Goal: Task Accomplishment & Management: Use online tool/utility

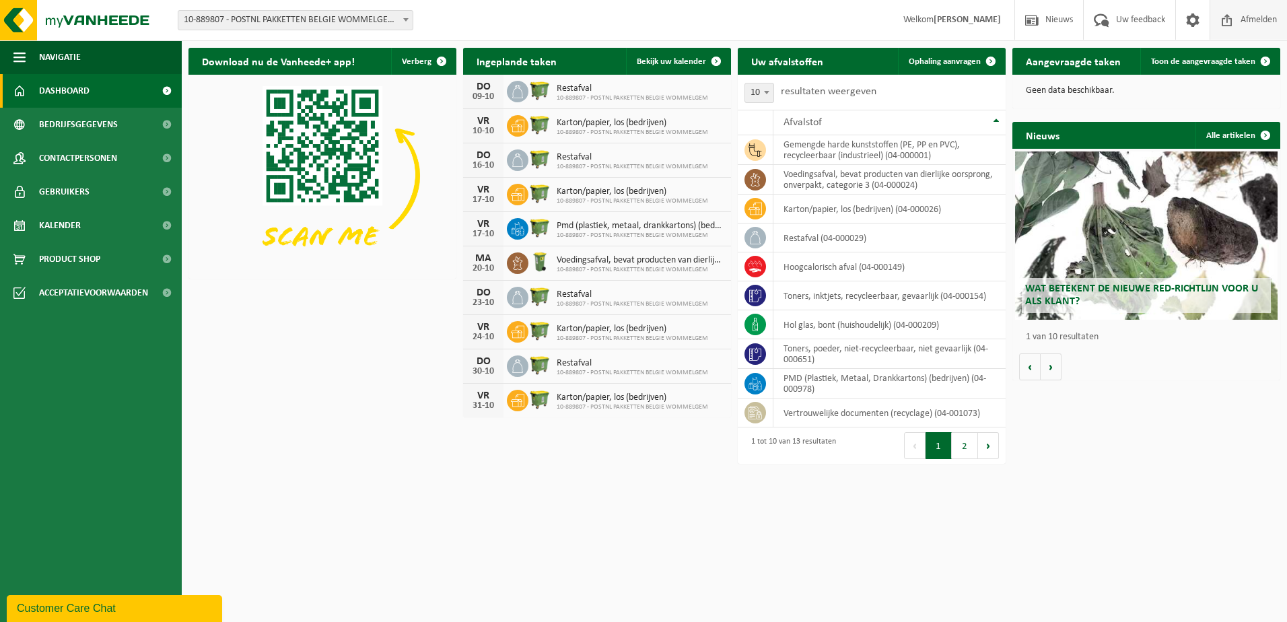
click at [1252, 18] on span "Afmelden" at bounding box center [1258, 20] width 43 height 40
click at [993, 57] on span at bounding box center [990, 61] width 27 height 27
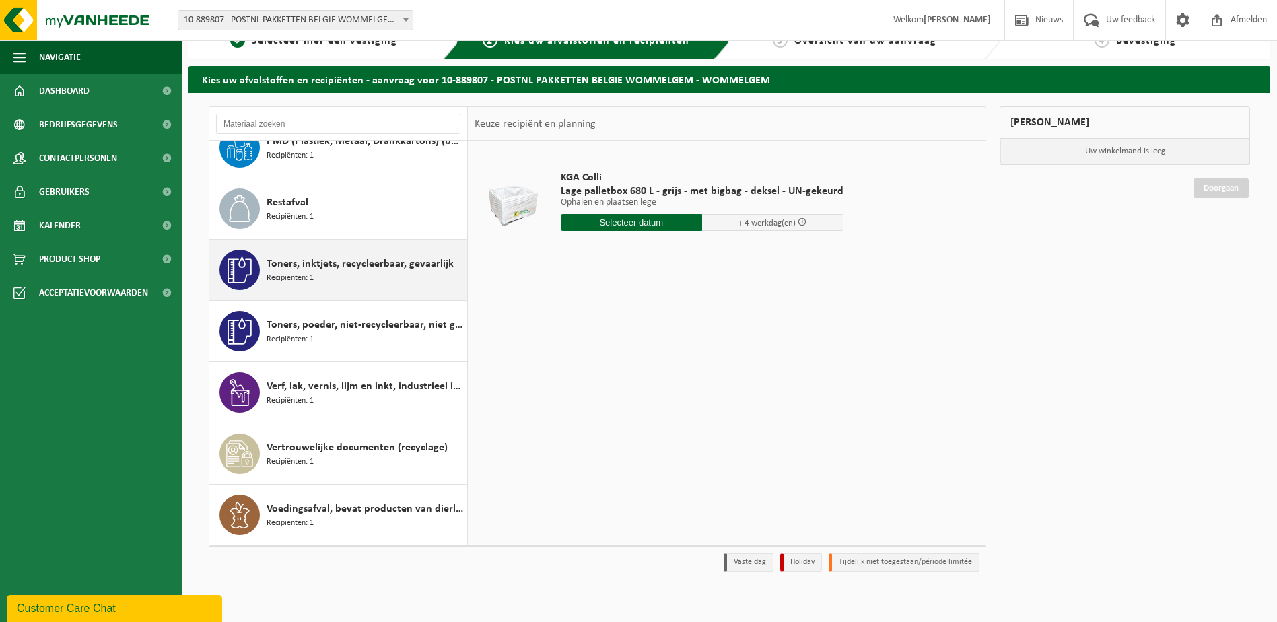
scroll to position [36, 0]
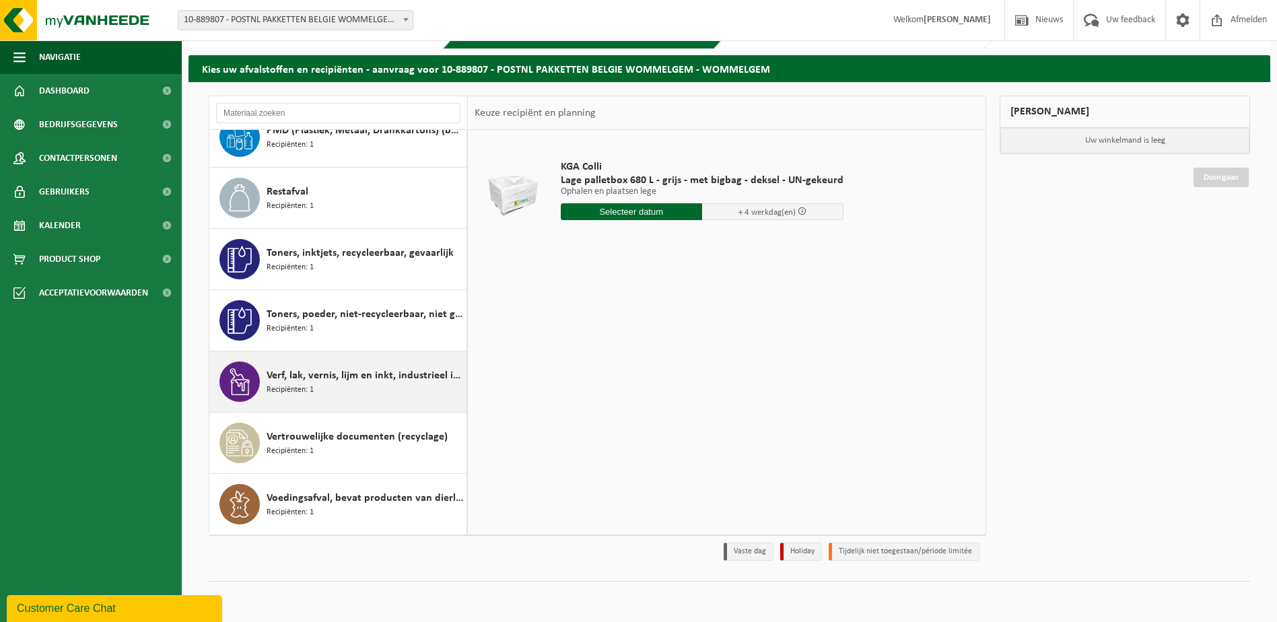
click at [313, 390] on span "Recipiënten: 1" at bounding box center [290, 390] width 47 height 13
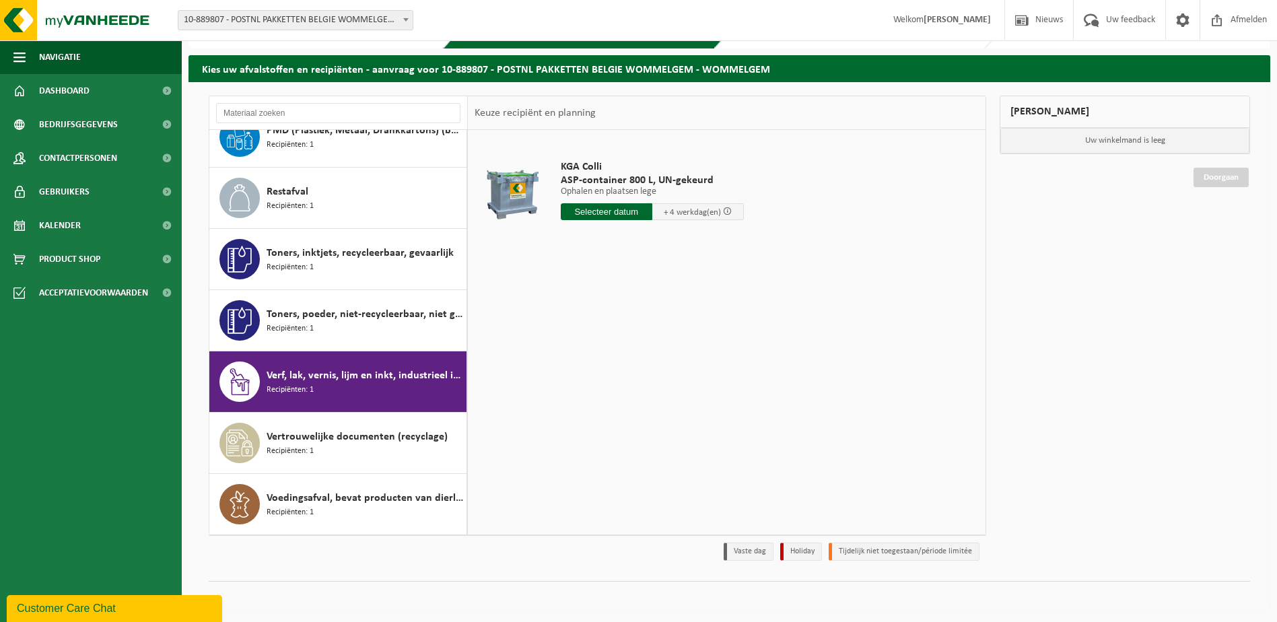
click at [728, 210] on span at bounding box center [727, 211] width 9 height 9
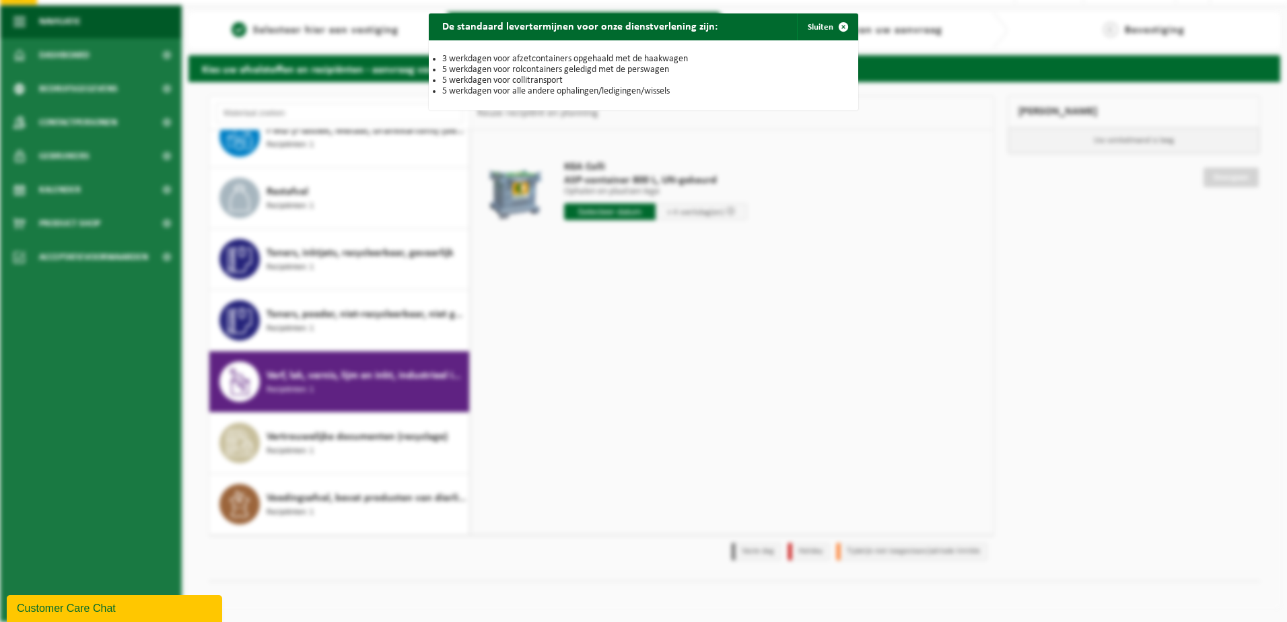
click at [901, 301] on div "De standaard levertermijnen voor onze dienstverlening zijn: Sluiten 3 werkdagen…" at bounding box center [643, 311] width 1287 height 622
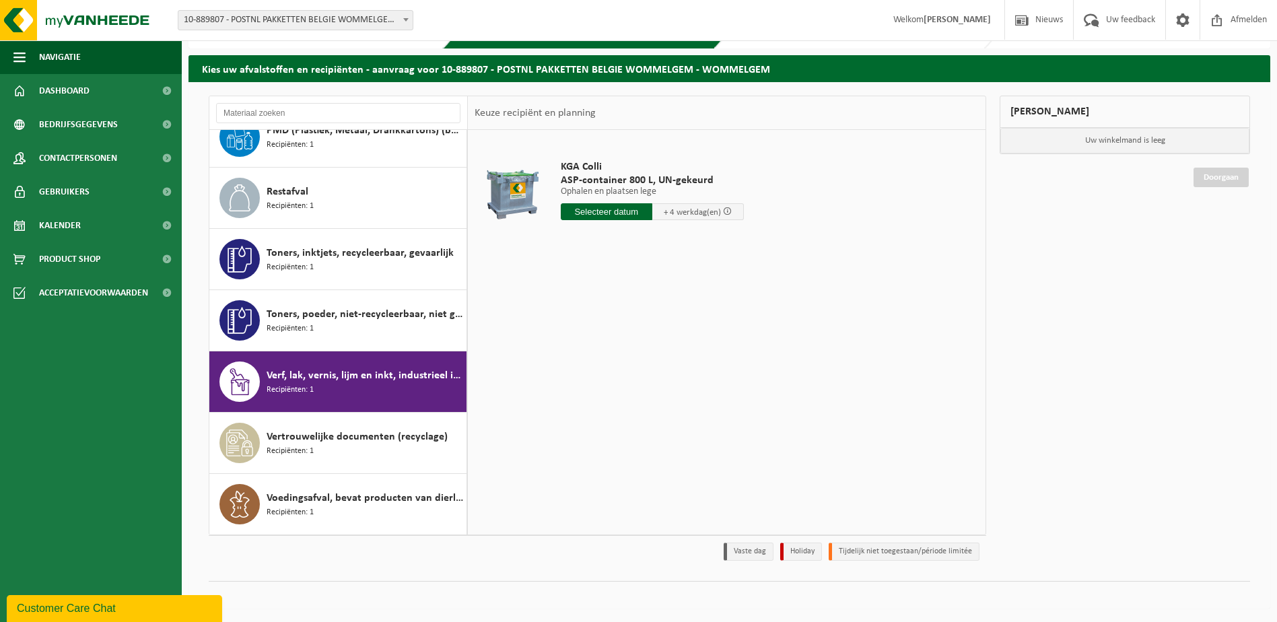
click at [614, 212] on input "text" at bounding box center [607, 211] width 92 height 17
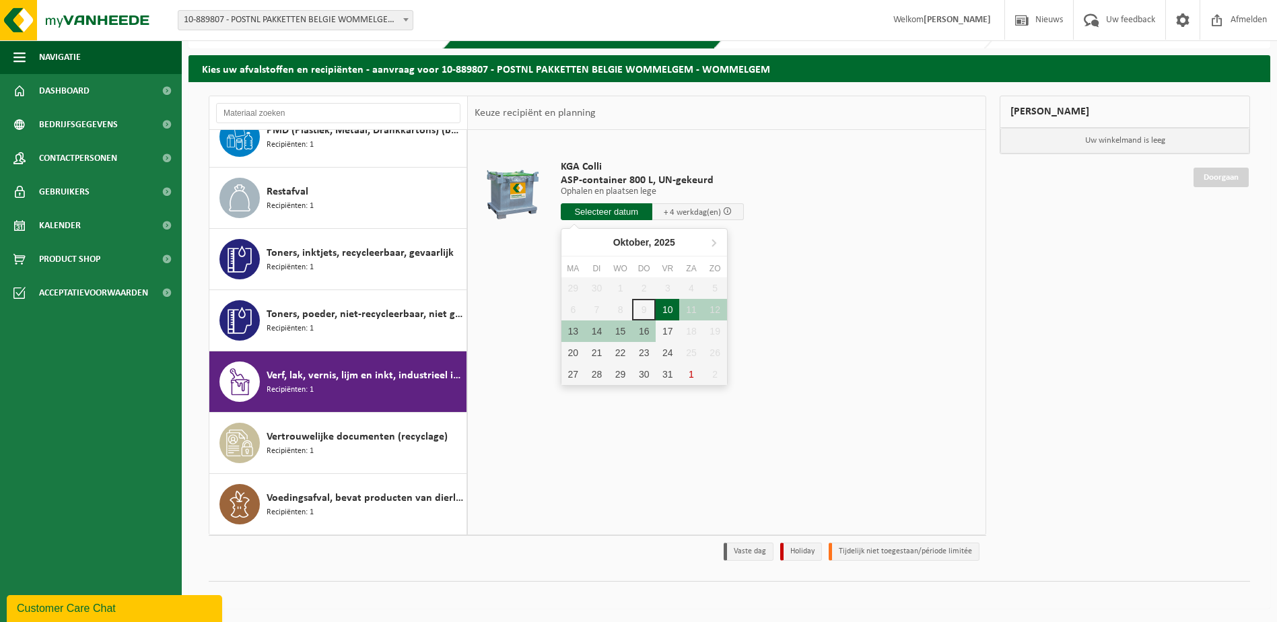
click at [669, 310] on div "10" at bounding box center [668, 310] width 24 height 22
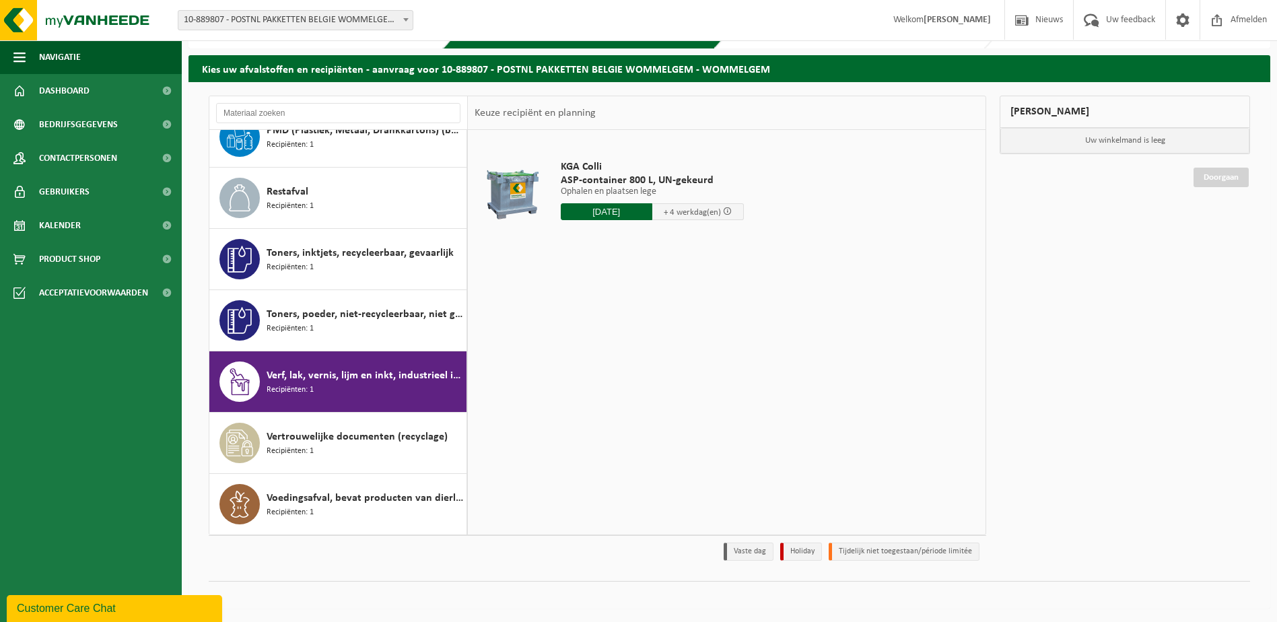
type input "Van 2025-10-10"
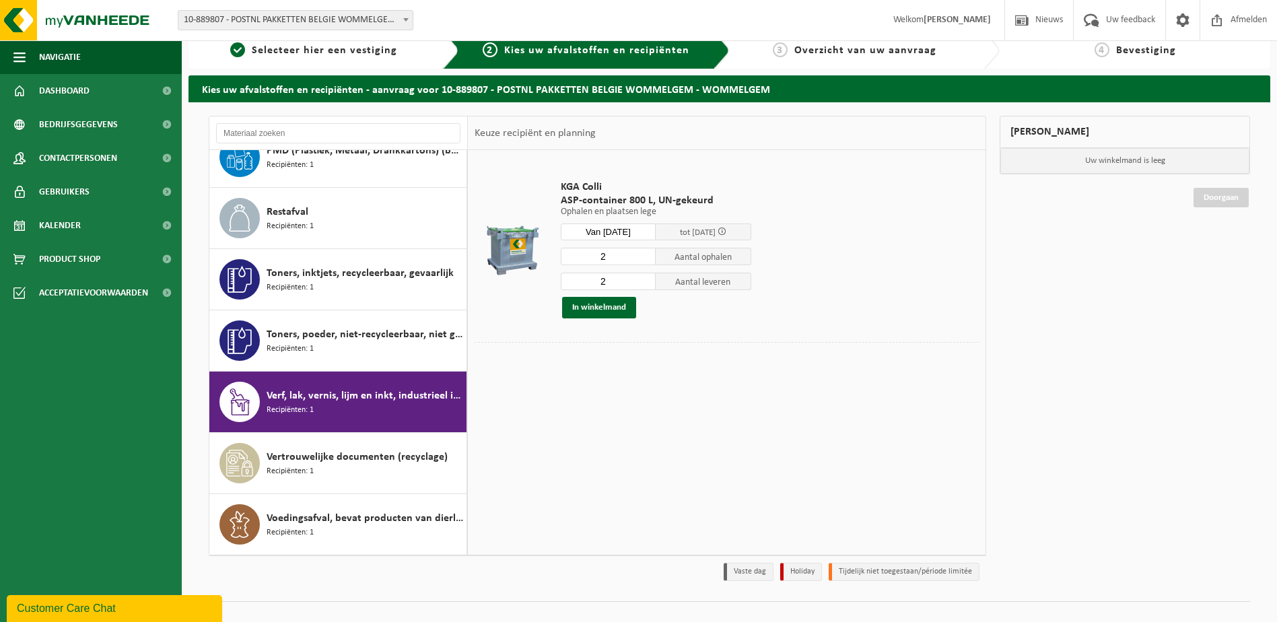
scroll to position [0, 0]
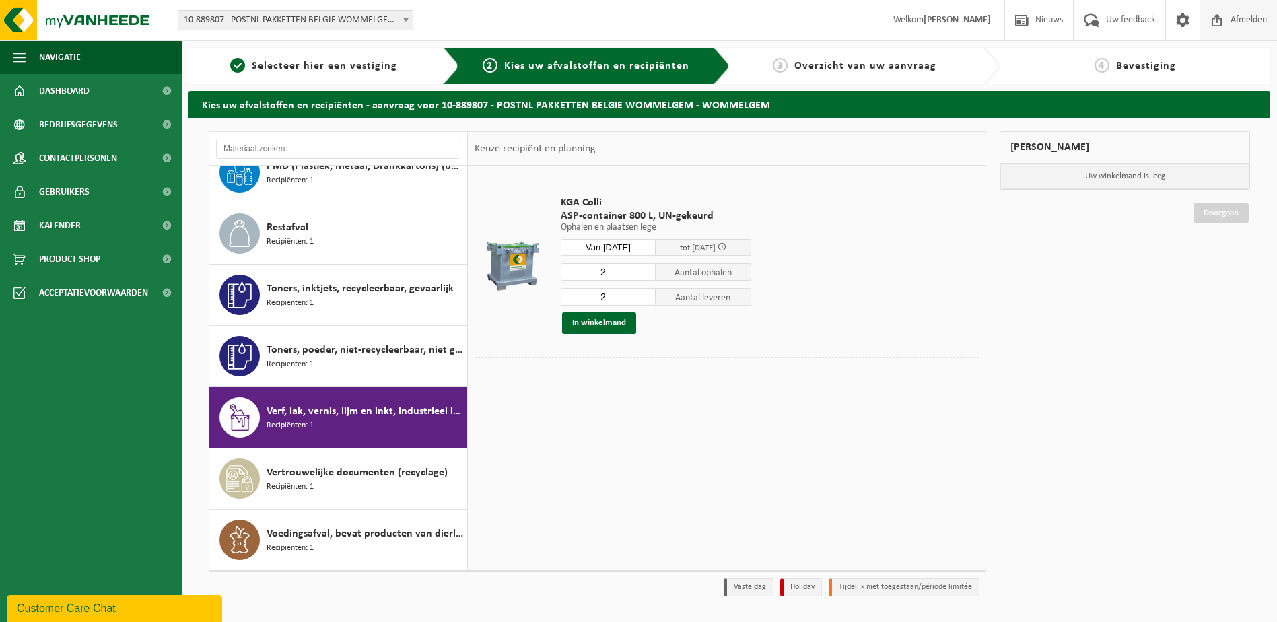
click at [1249, 21] on span "Afmelden" at bounding box center [1248, 20] width 43 height 40
